Goal: Entertainment & Leisure: Consume media (video, audio)

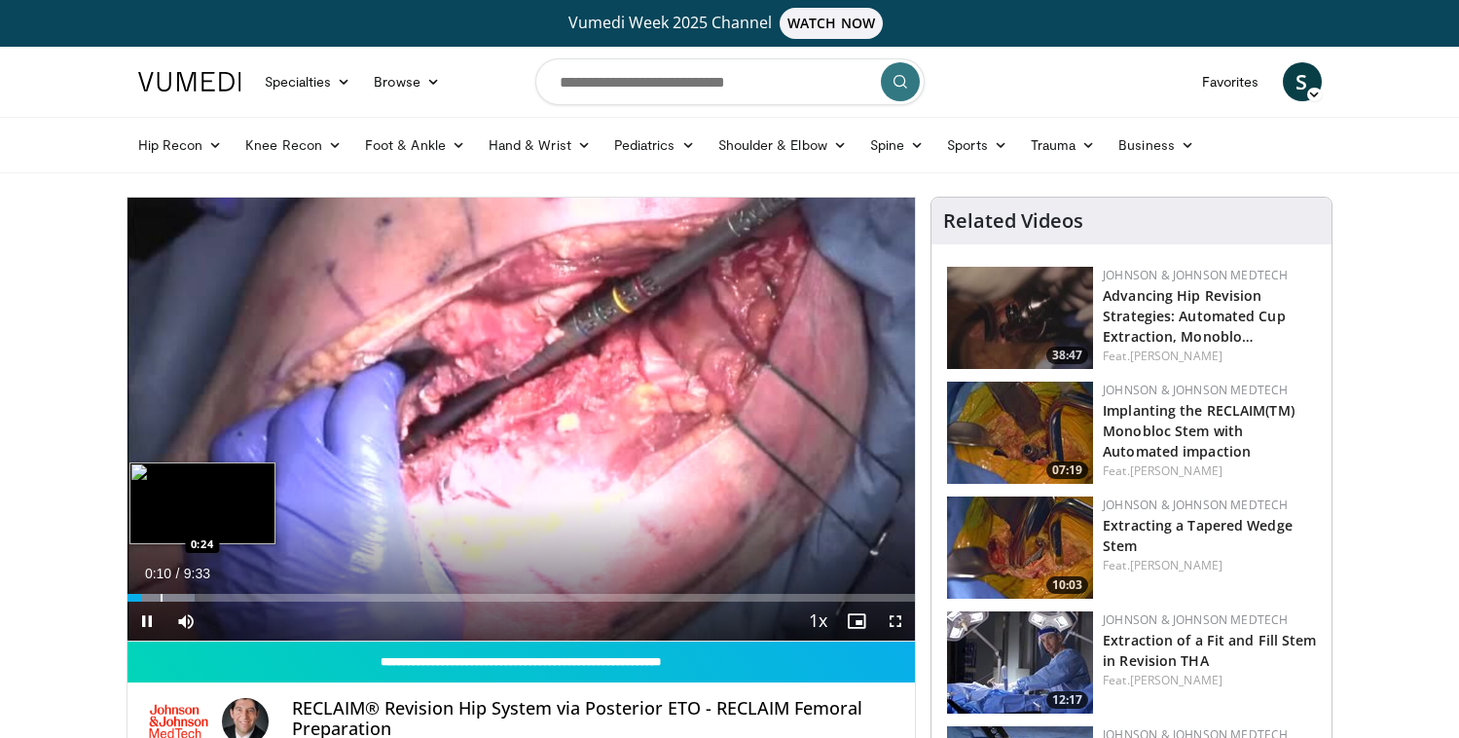
click at [161, 597] on div "Progress Bar" at bounding box center [162, 598] width 2 height 8
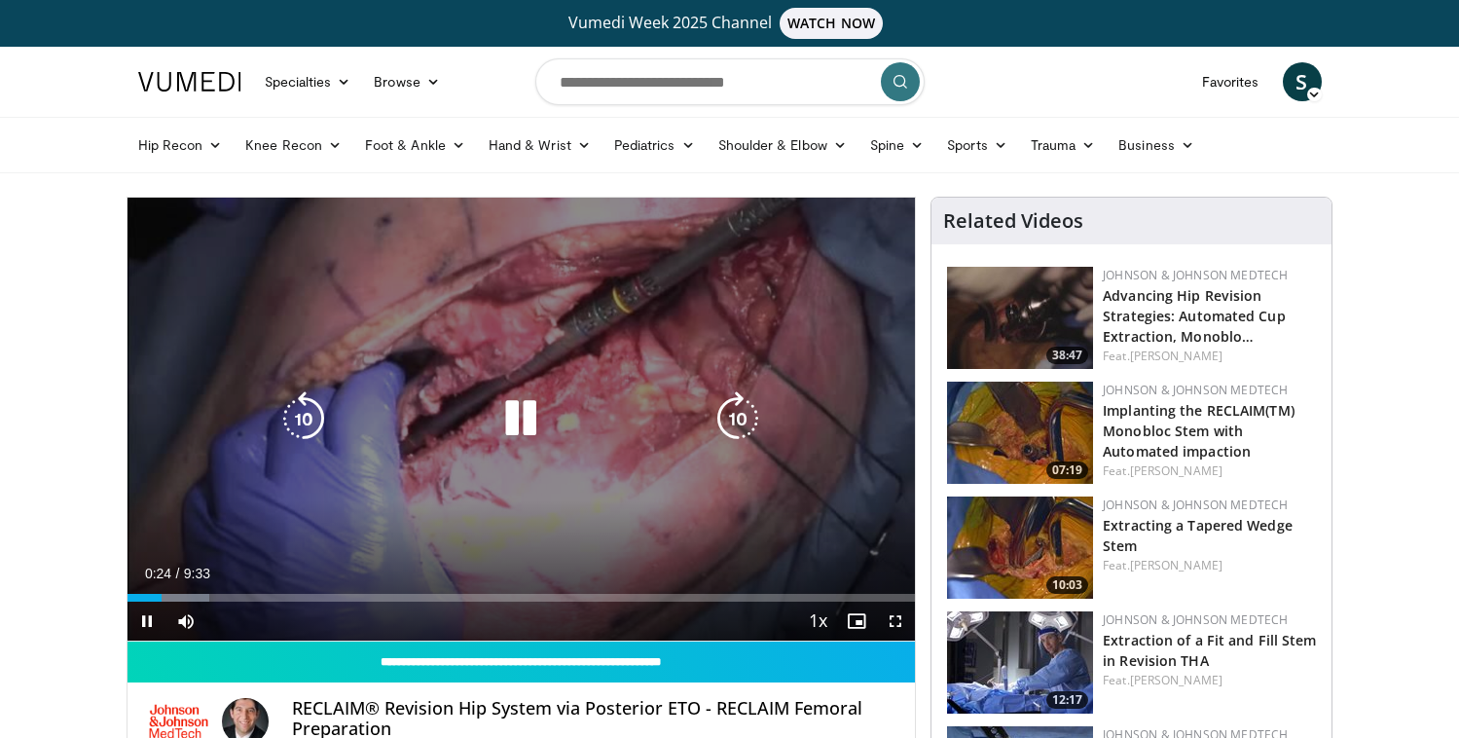
click at [192, 597] on div "Progress Bar" at bounding box center [168, 598] width 83 height 8
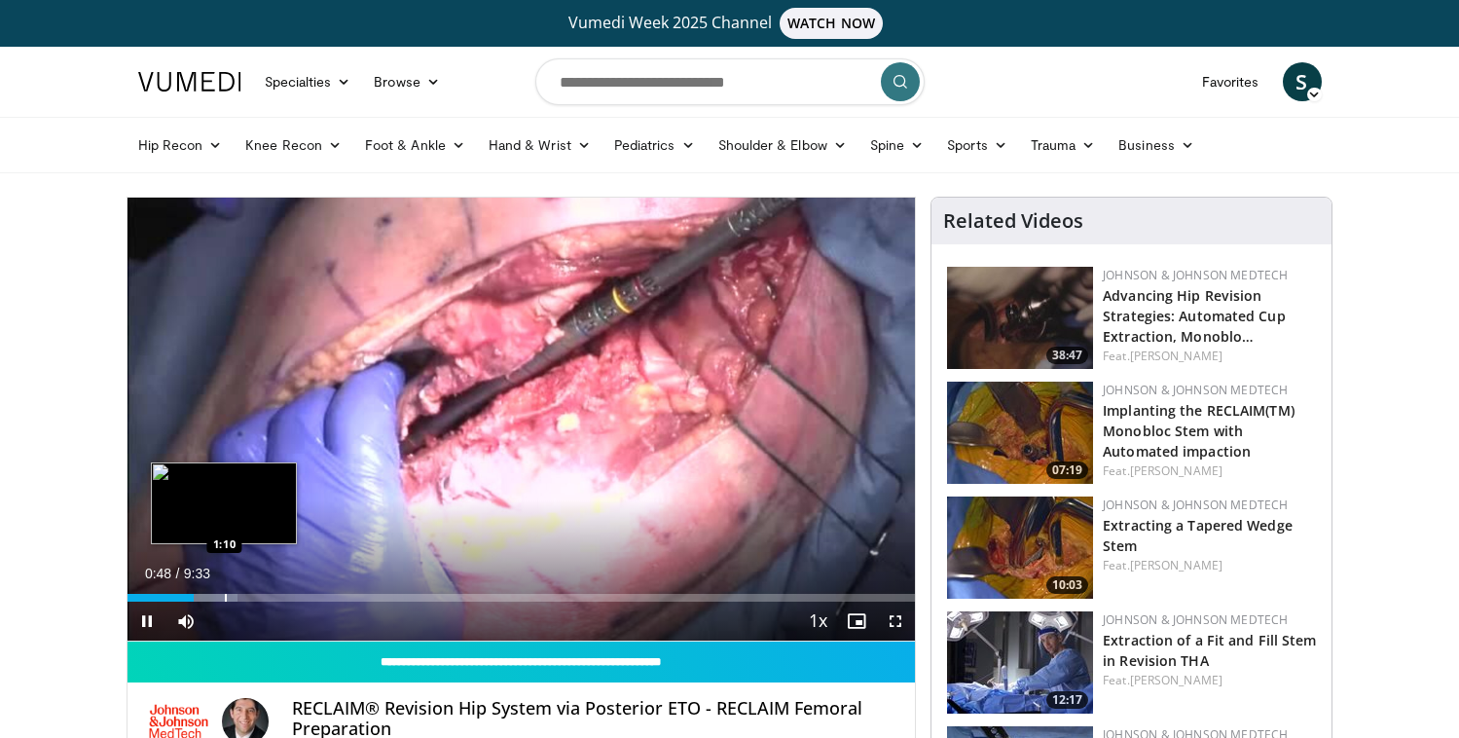
click at [225, 597] on div "Progress Bar" at bounding box center [226, 598] width 2 height 8
click at [265, 599] on div "Progress Bar" at bounding box center [266, 598] width 2 height 8
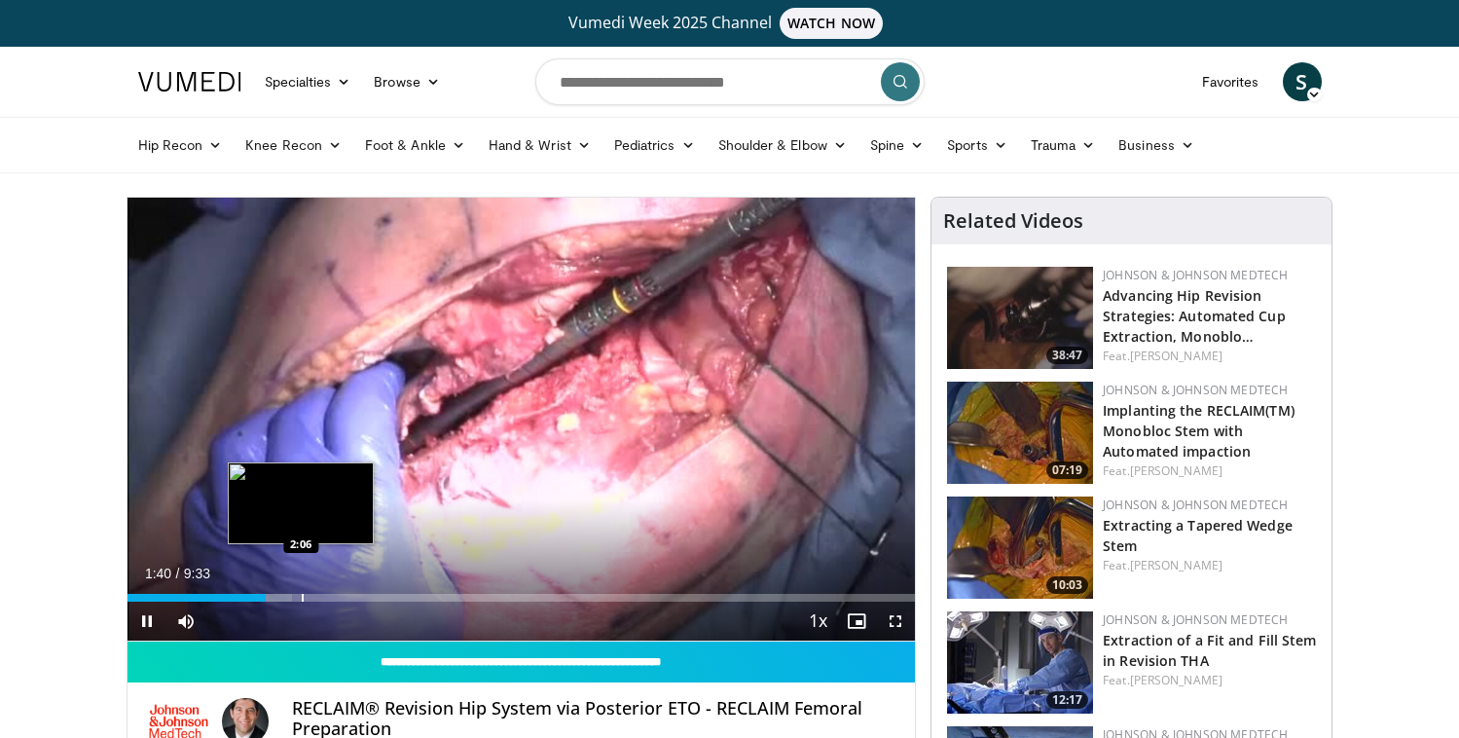
click at [302, 599] on div "Progress Bar" at bounding box center [303, 598] width 2 height 8
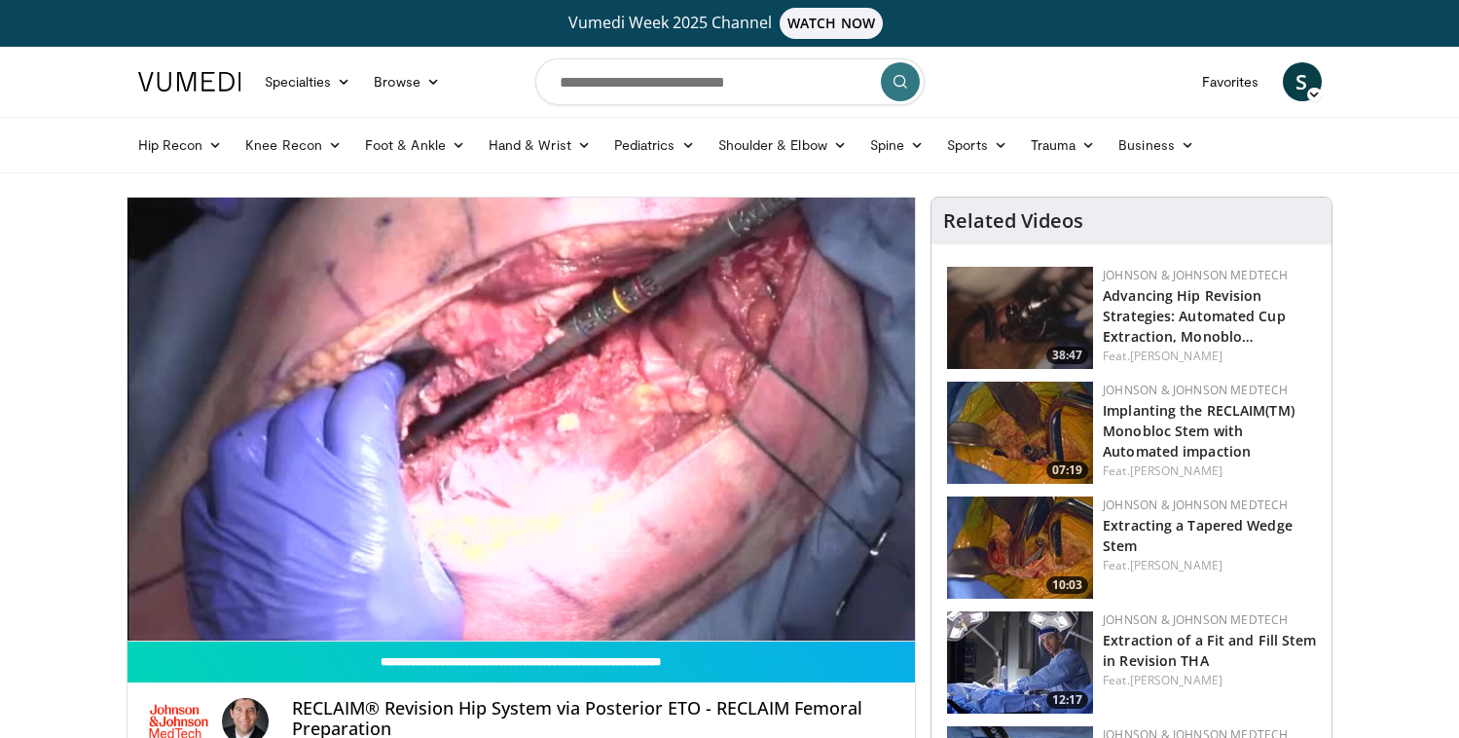
click at [284, 596] on div "10 seconds Tap to unmute" at bounding box center [521, 419] width 788 height 443
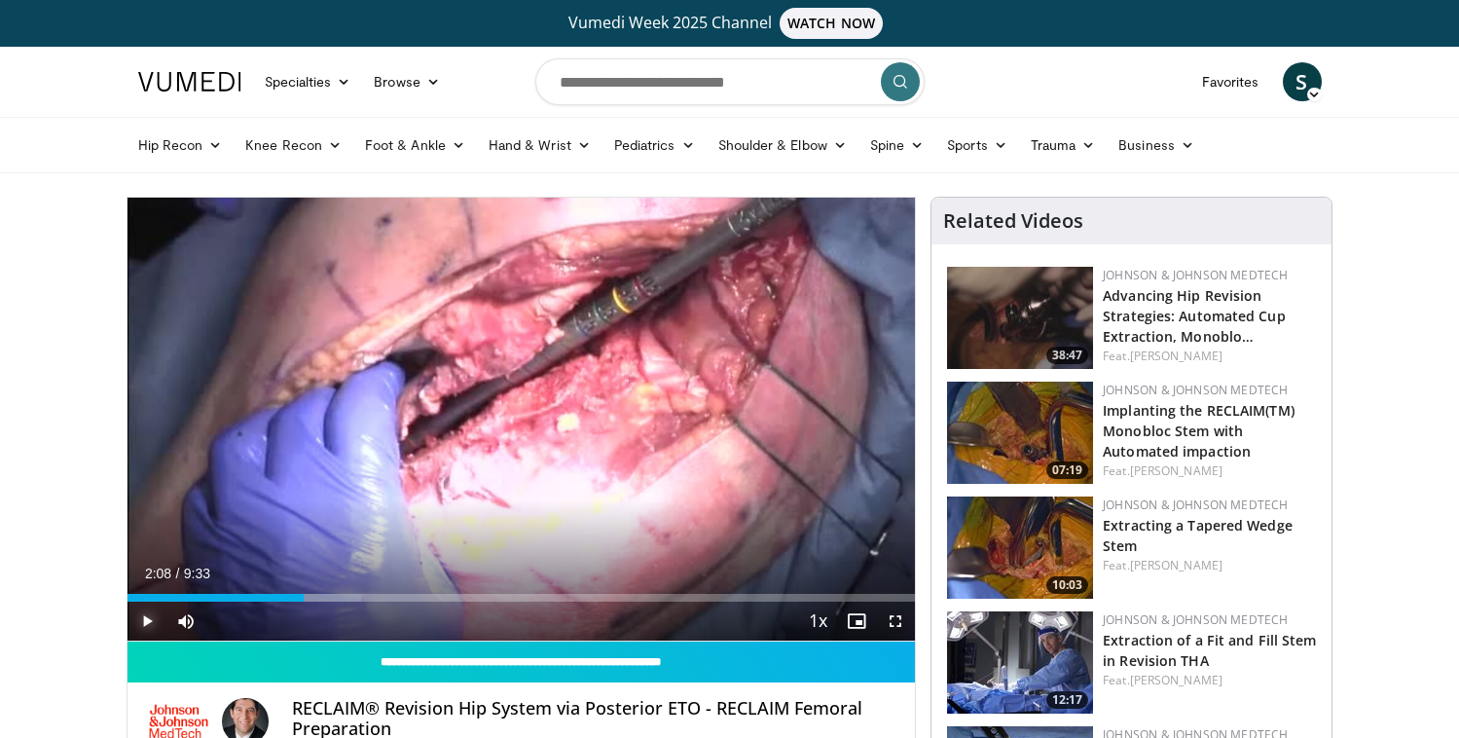
click at [145, 621] on span "Video Player" at bounding box center [146, 620] width 39 height 39
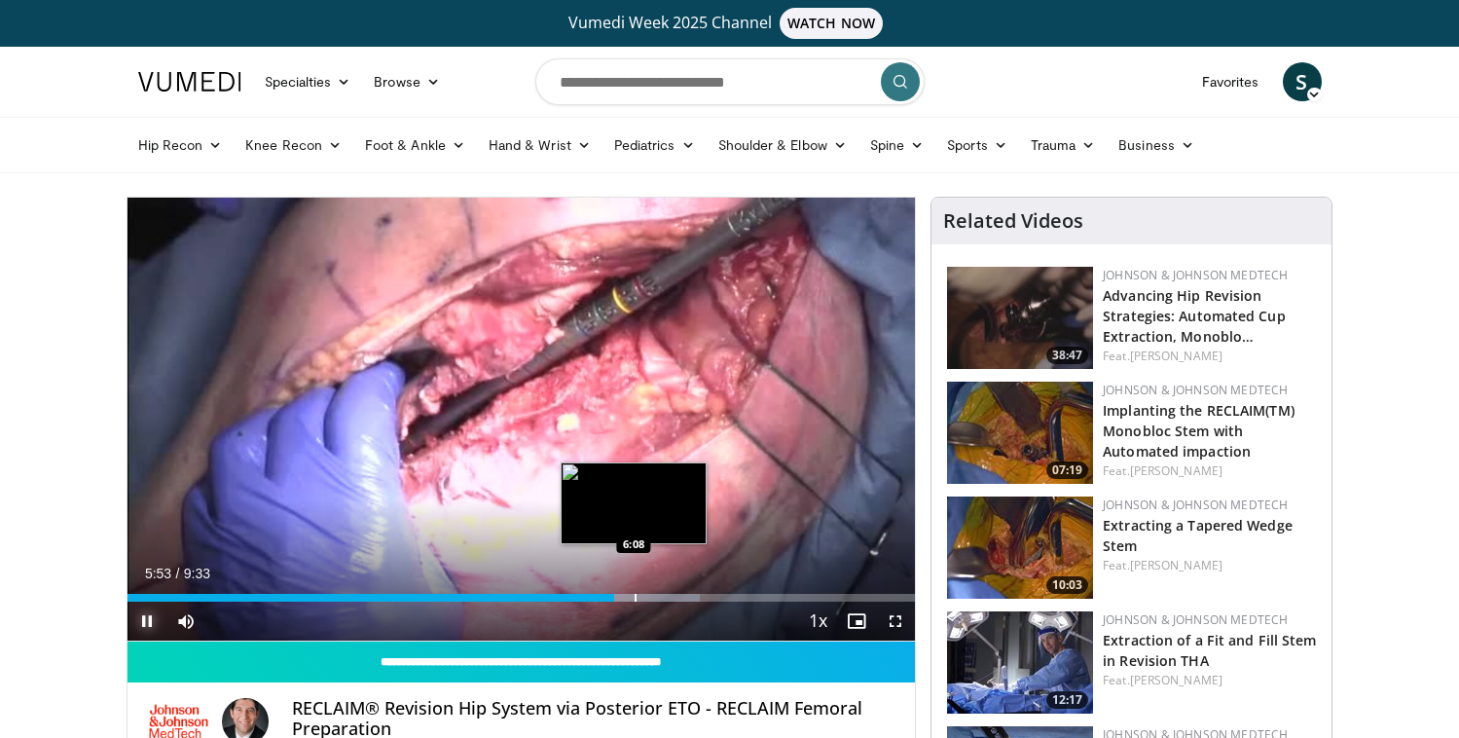
click at [633, 592] on div "Loaded : 72.69% 5:54 6:08" at bounding box center [521, 592] width 788 height 18
click at [658, 596] on div "Progress Bar" at bounding box center [659, 598] width 2 height 8
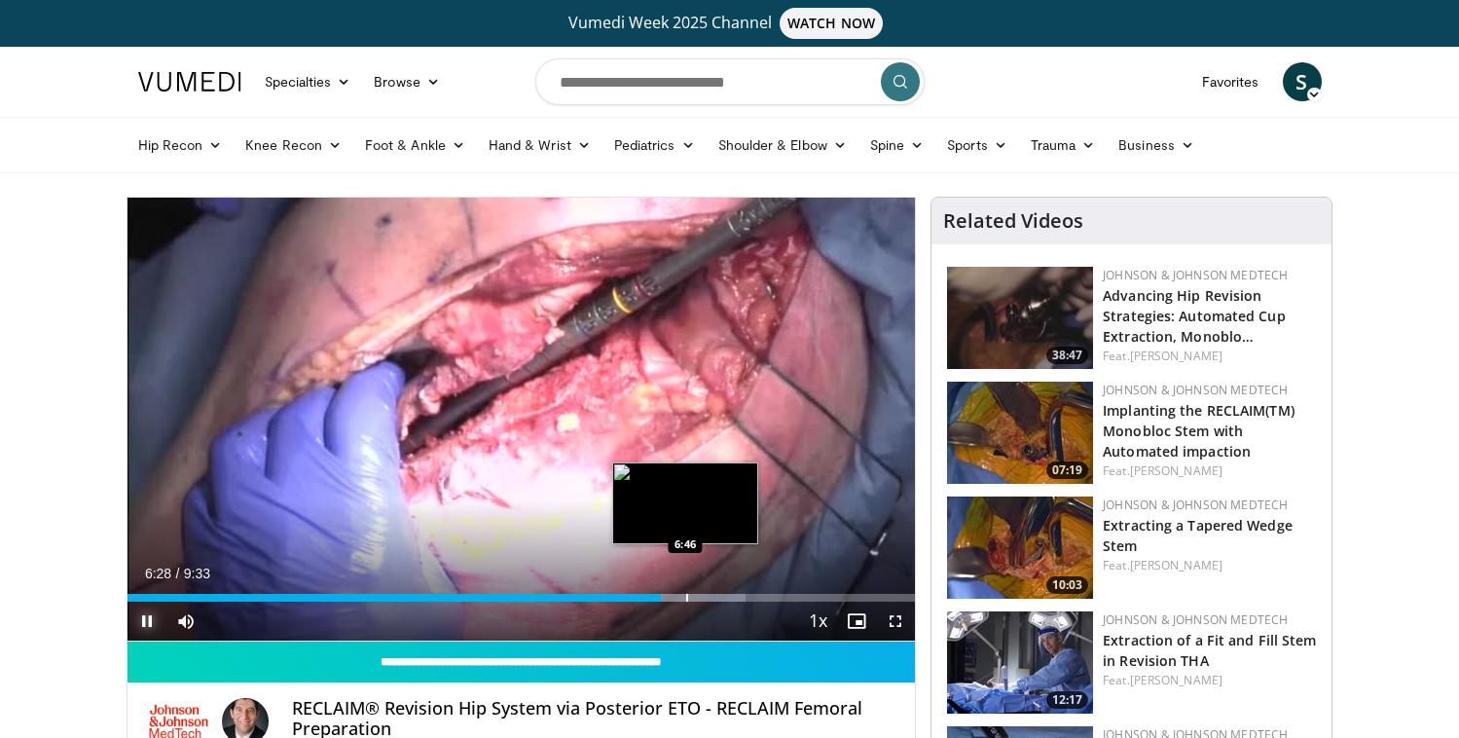
click at [686, 598] on div "Progress Bar" at bounding box center [687, 598] width 2 height 8
click at [676, 597] on div "6:50" at bounding box center [408, 598] width 563 height 8
click at [664, 597] on div "Progress Bar" at bounding box center [665, 598] width 2 height 8
click at [715, 600] on div "7:19" at bounding box center [429, 598] width 604 height 8
click at [708, 597] on div "7:10" at bounding box center [423, 598] width 592 height 8
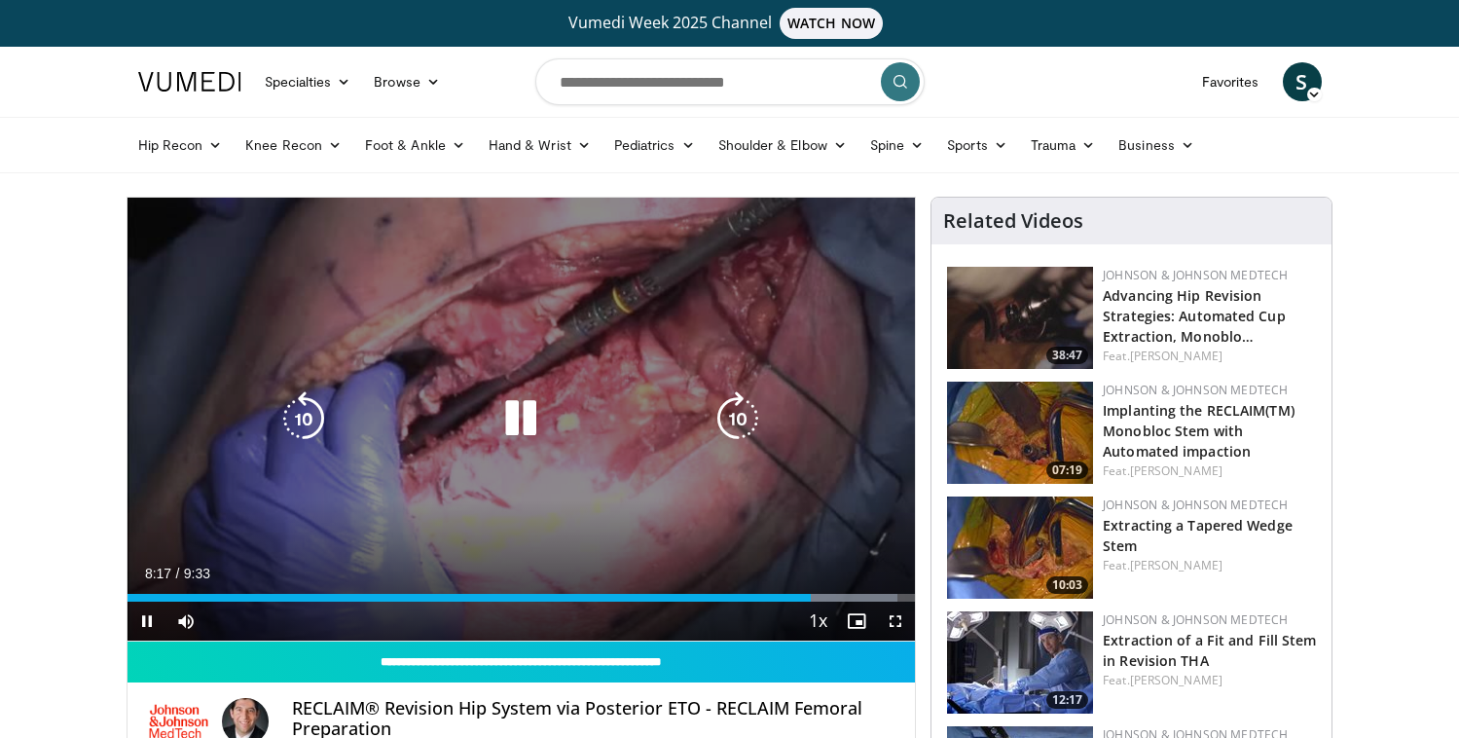
click at [716, 484] on div "10 seconds Tap to unmute" at bounding box center [521, 419] width 788 height 443
click at [620, 451] on div "10 seconds Tap to unmute" at bounding box center [521, 419] width 788 height 443
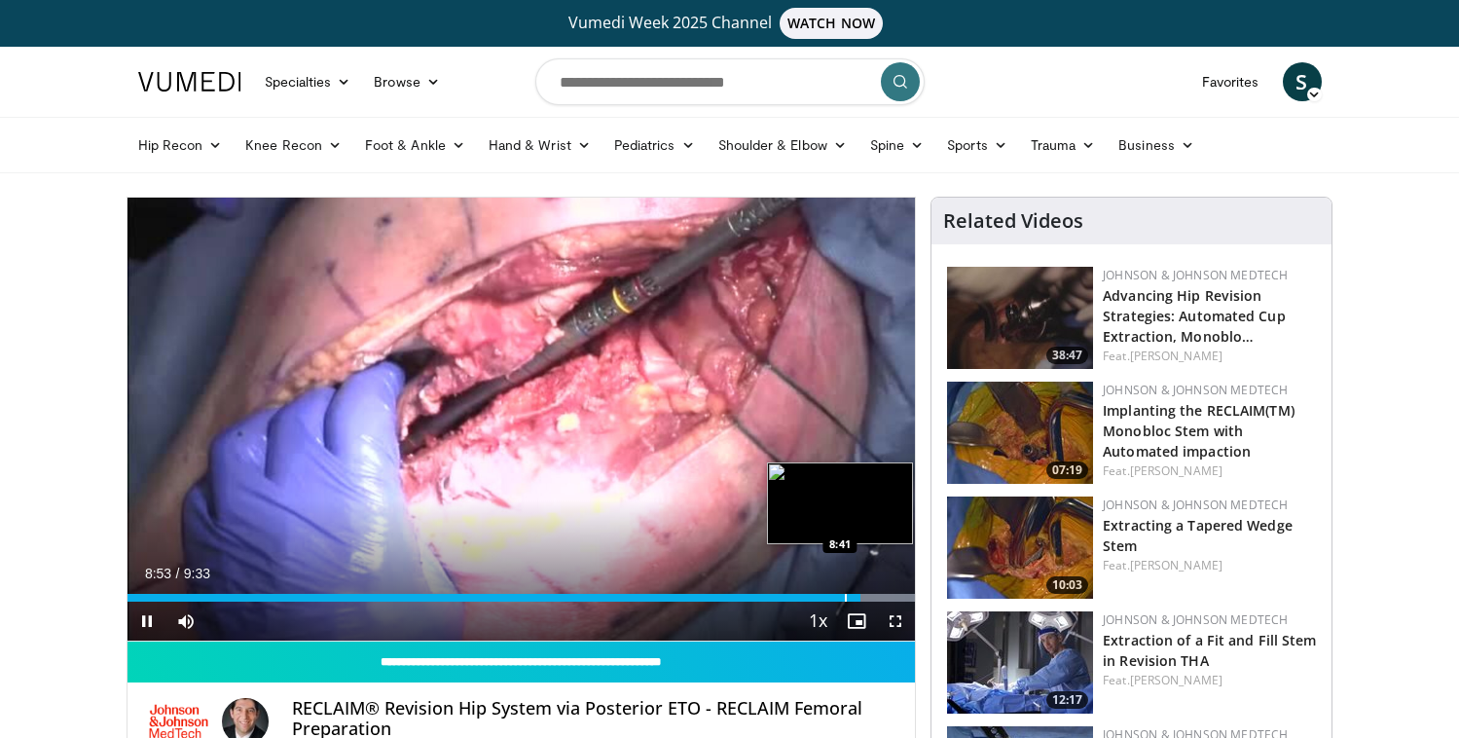
click at [845, 597] on div "Progress Bar" at bounding box center [846, 598] width 2 height 8
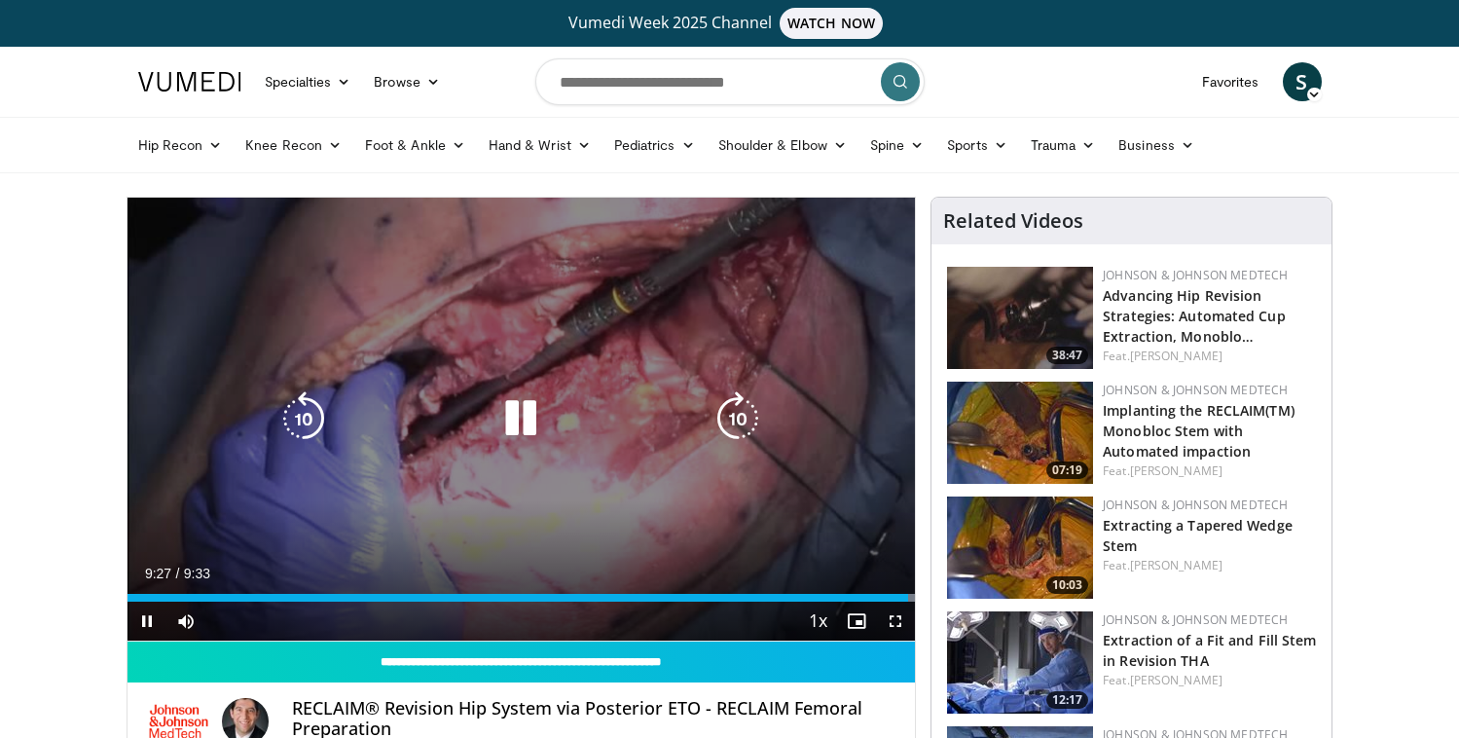
click at [744, 480] on div "10 seconds Tap to unmute" at bounding box center [521, 419] width 788 height 443
